Goal: Find specific page/section: Find specific page/section

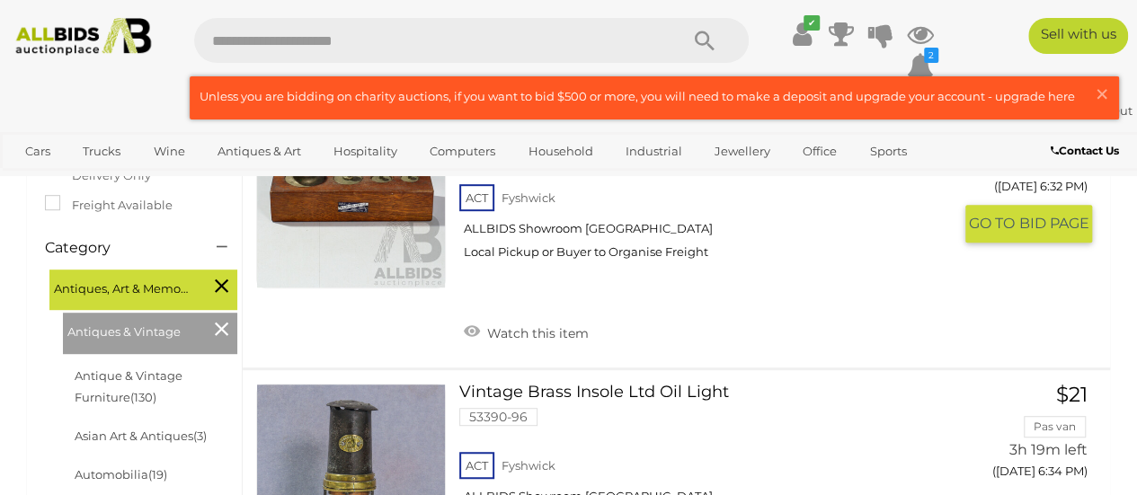
scroll to position [360, 0]
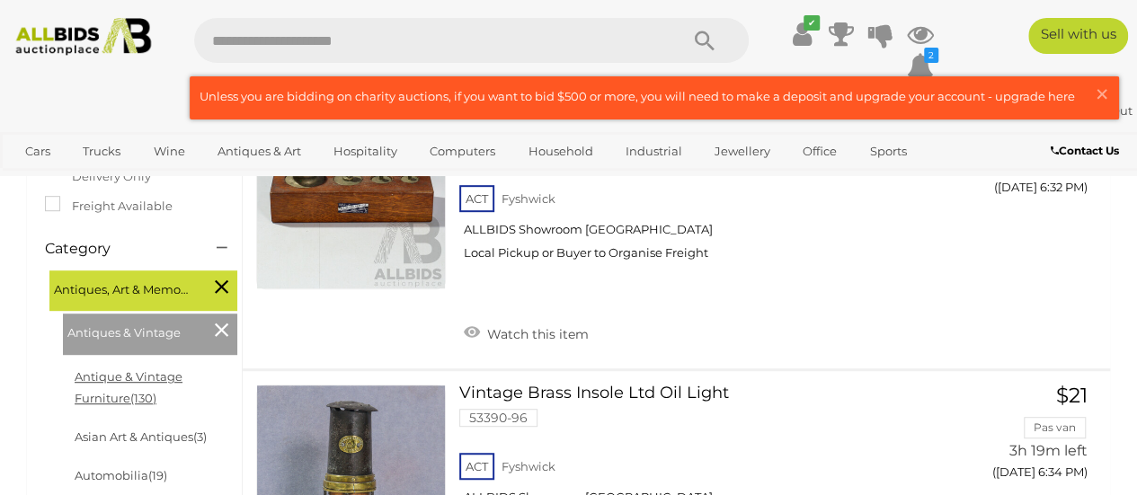
click at [182, 374] on link "Antique & Vintage Furniture (130)" at bounding box center [129, 386] width 108 height 35
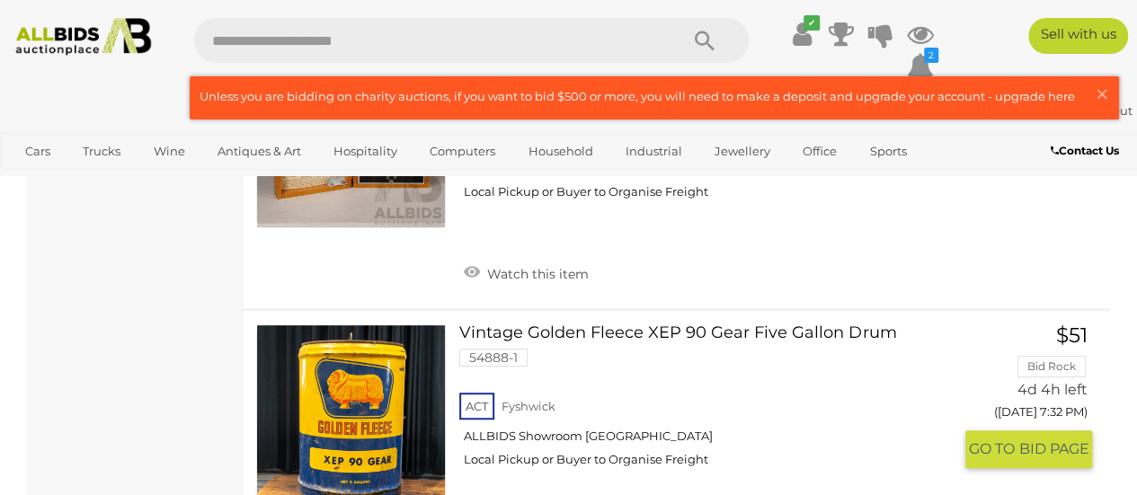
scroll to position [10966, 0]
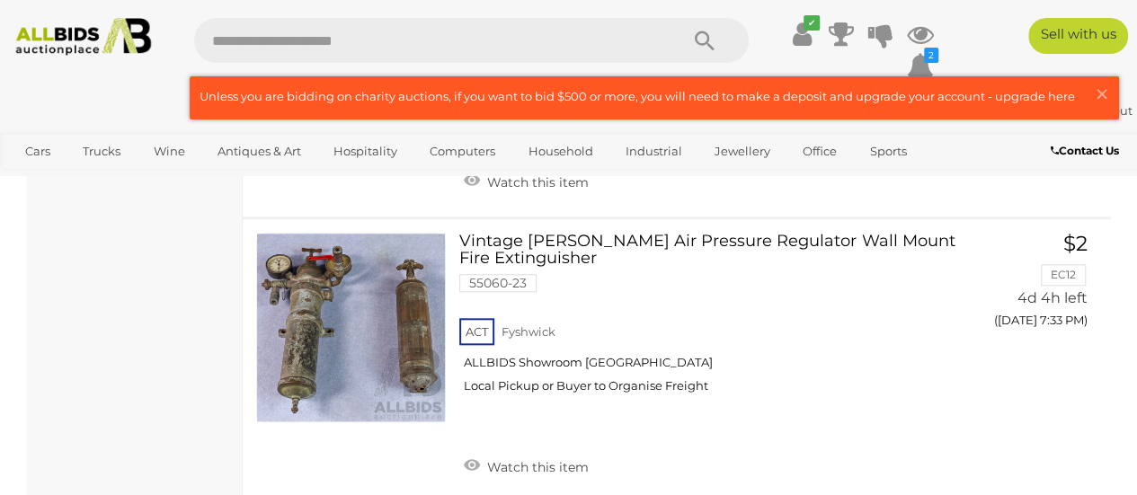
click at [302, 37] on input "text" at bounding box center [427, 40] width 466 height 45
type input "*"
type input "******"
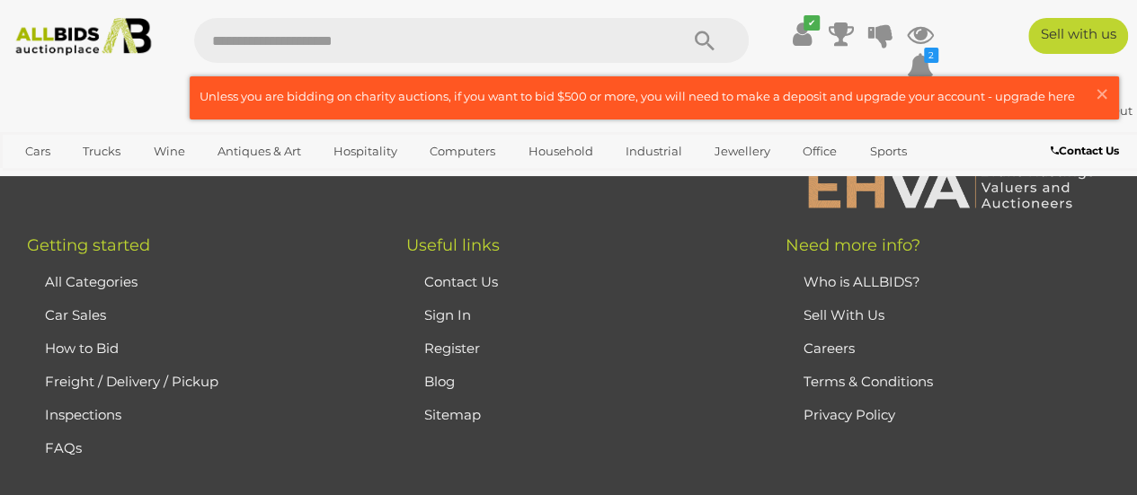
scroll to position [3416, 0]
